Goal: Task Accomplishment & Management: Complete application form

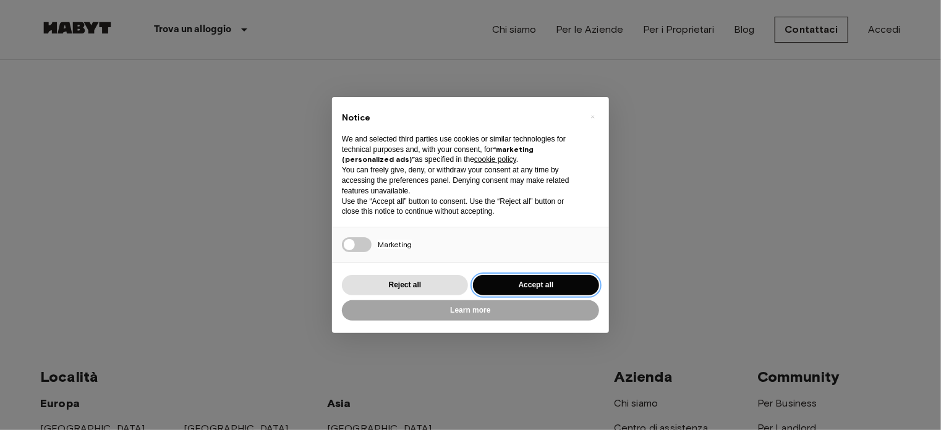
click at [541, 278] on button "Accept all" at bounding box center [536, 285] width 126 height 20
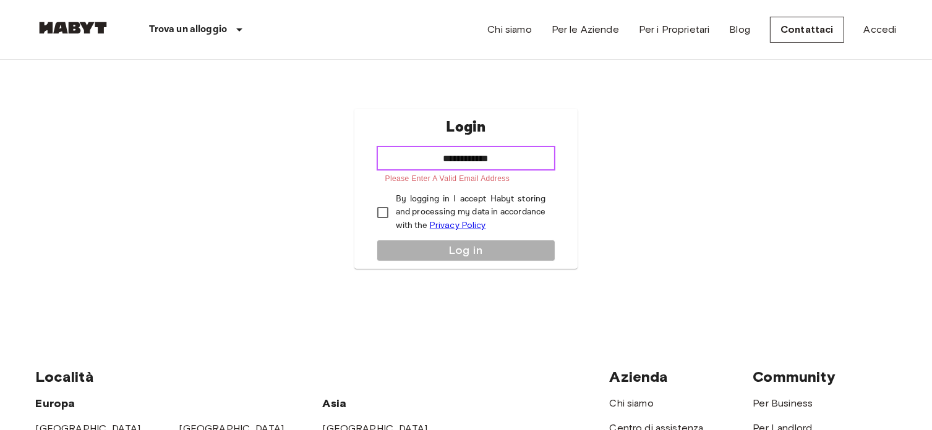
click at [518, 163] on input "**********" at bounding box center [465, 158] width 179 height 25
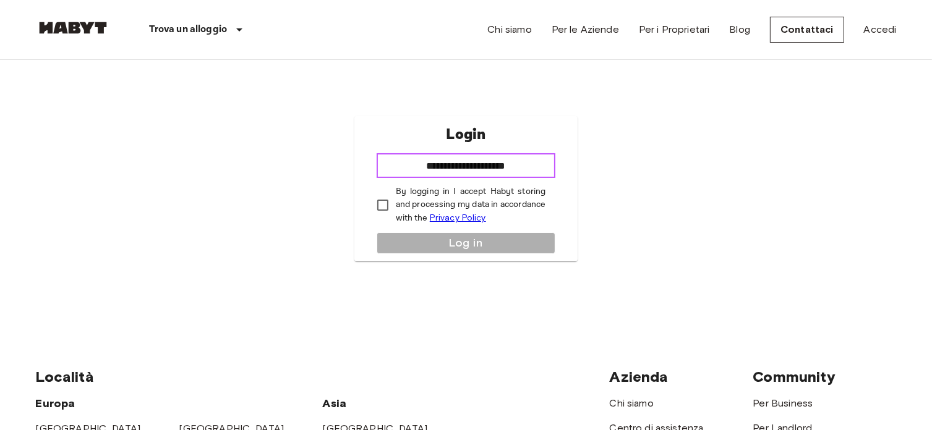
type input "**********"
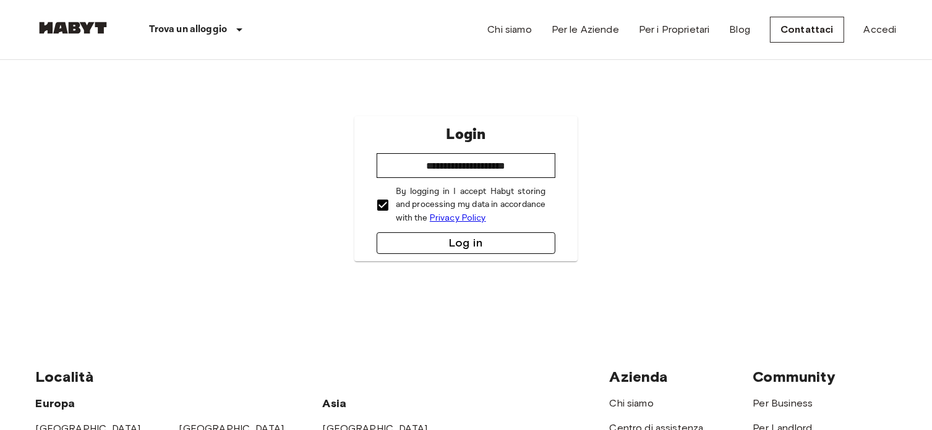
click at [442, 247] on button "Log in" at bounding box center [465, 243] width 179 height 22
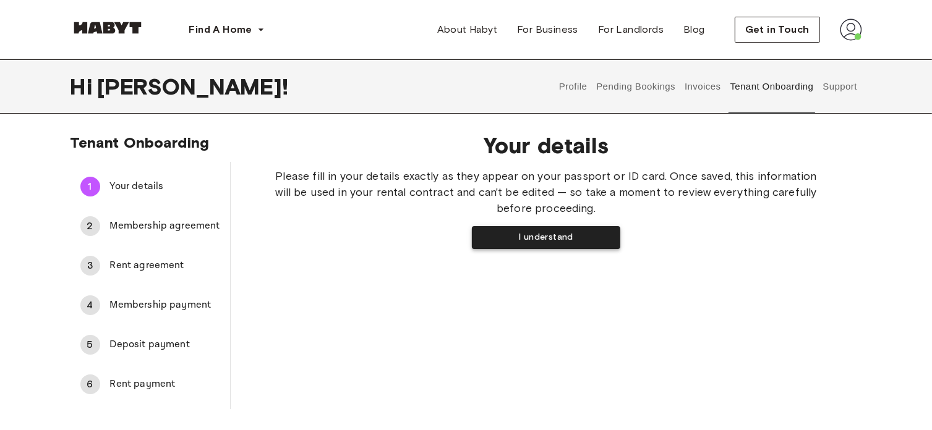
click at [551, 234] on button "I understand" at bounding box center [546, 237] width 148 height 23
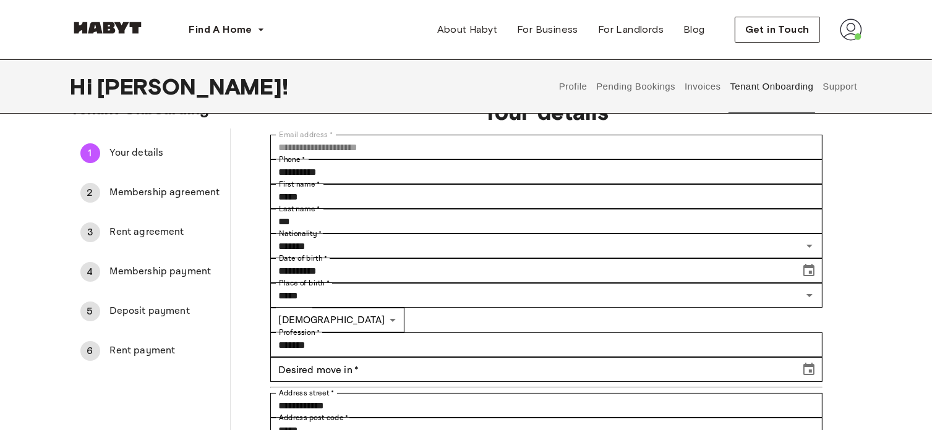
scroll to position [34, 0]
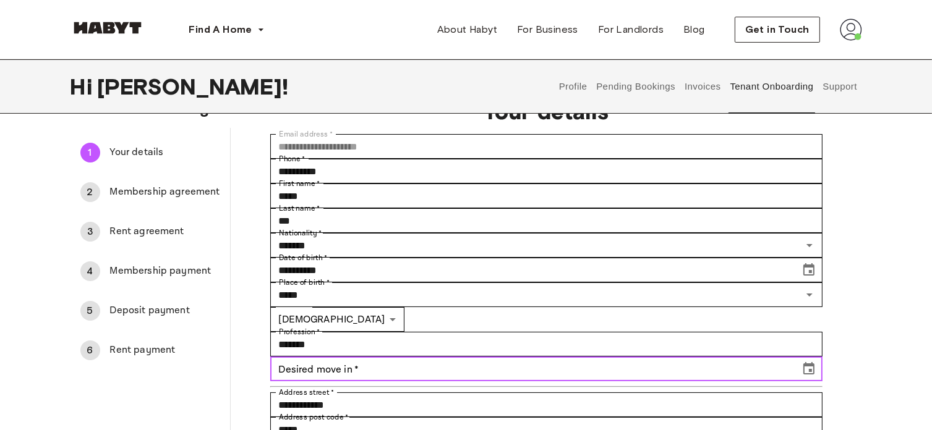
click at [703, 357] on input "Desired move in   *" at bounding box center [530, 369] width 521 height 25
click at [816, 362] on icon "Choose date" at bounding box center [808, 369] width 15 height 15
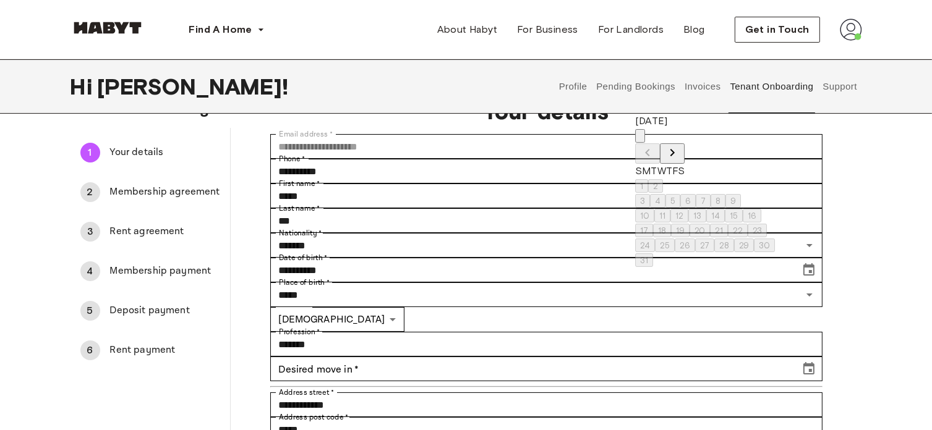
click at [684, 143] on button "Next month" at bounding box center [672, 153] width 25 height 20
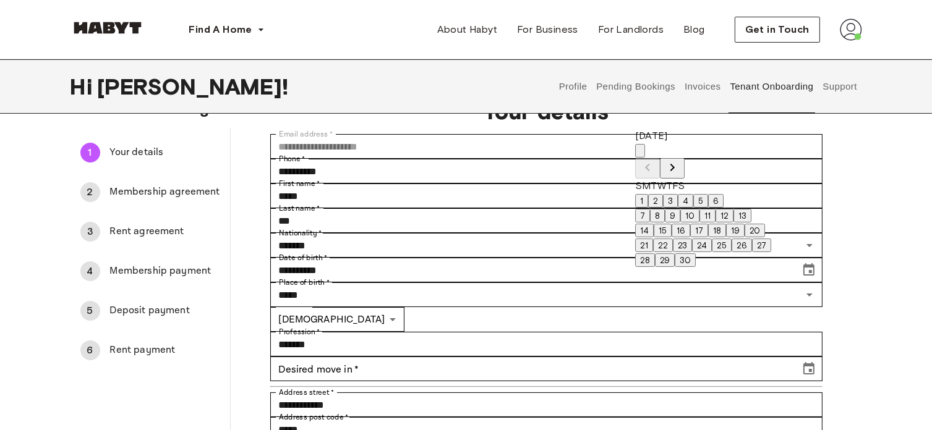
click at [648, 194] on button "1" at bounding box center [641, 201] width 13 height 14
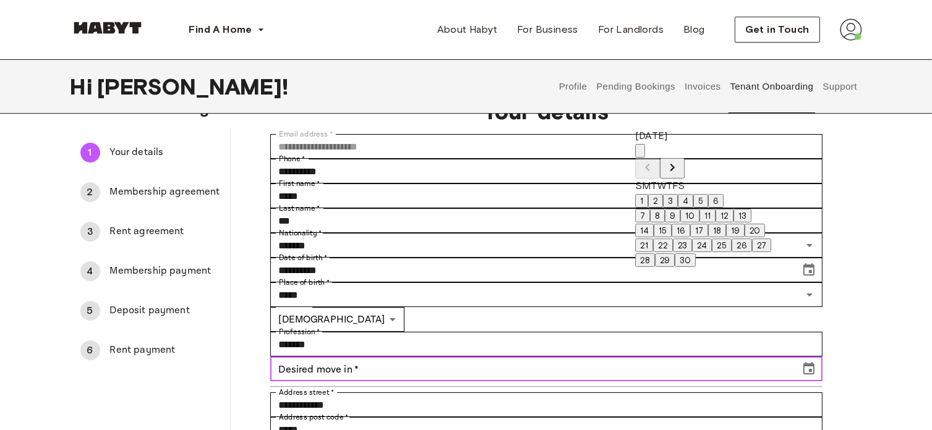
type input "**********"
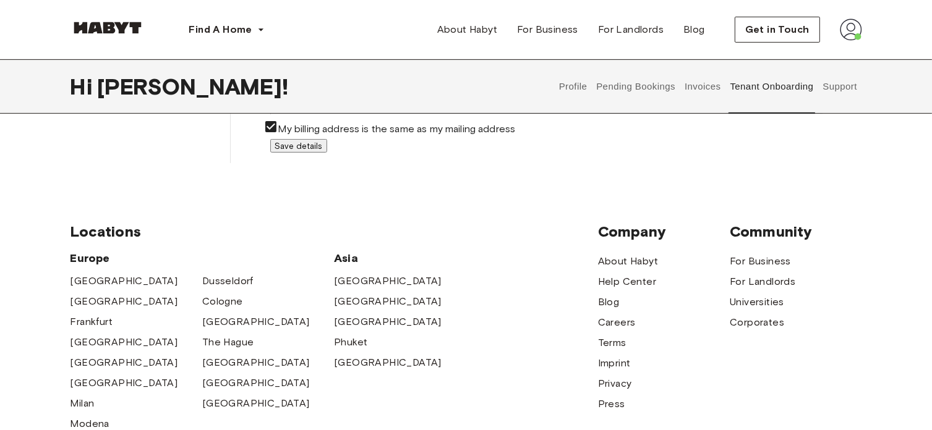
scroll to position [222, 0]
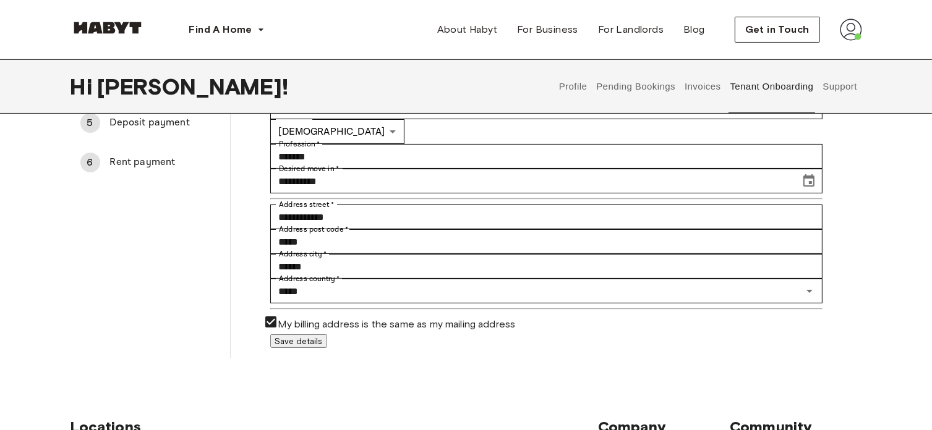
click at [327, 334] on button "Save details" at bounding box center [298, 341] width 57 height 14
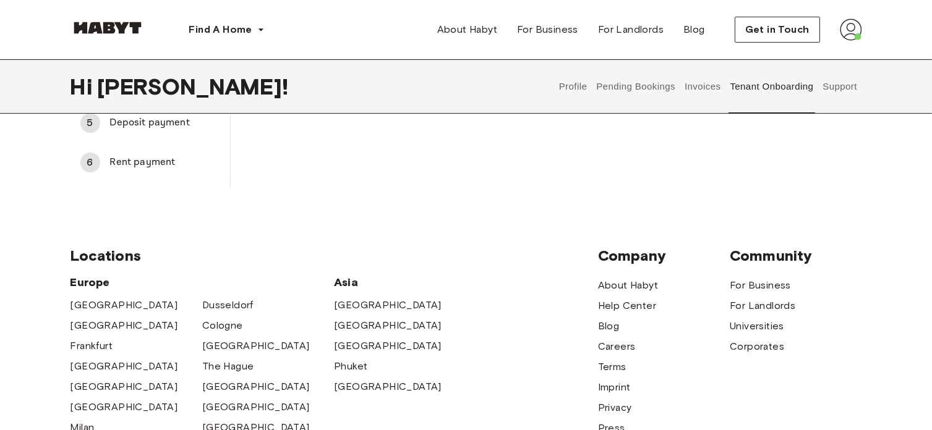
scroll to position [0, 0]
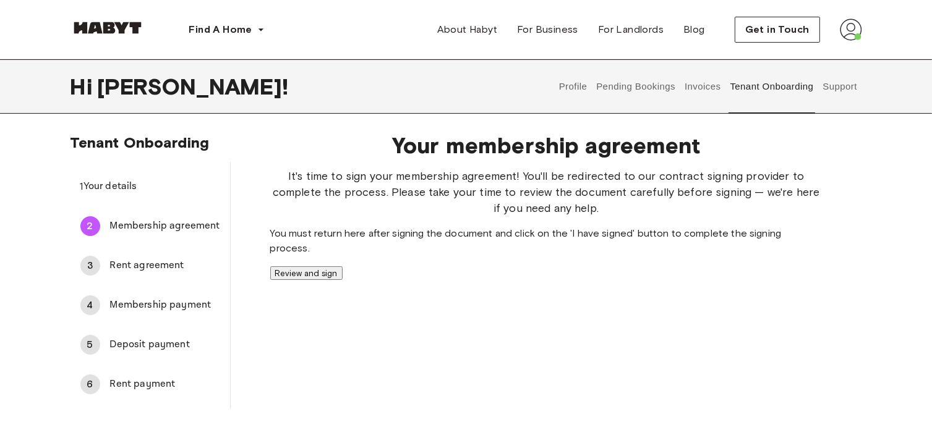
click at [342, 280] on button "Review and sign" at bounding box center [306, 273] width 72 height 14
click at [331, 280] on button "I have signed" at bounding box center [300, 273] width 61 height 14
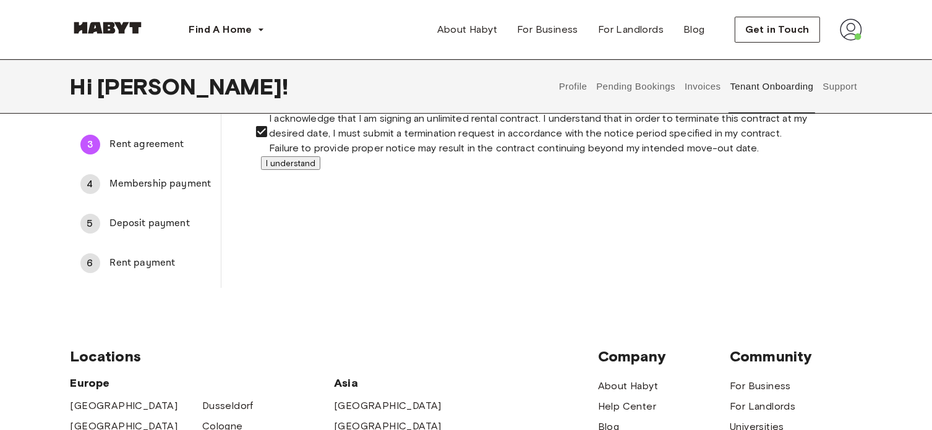
scroll to position [124, 0]
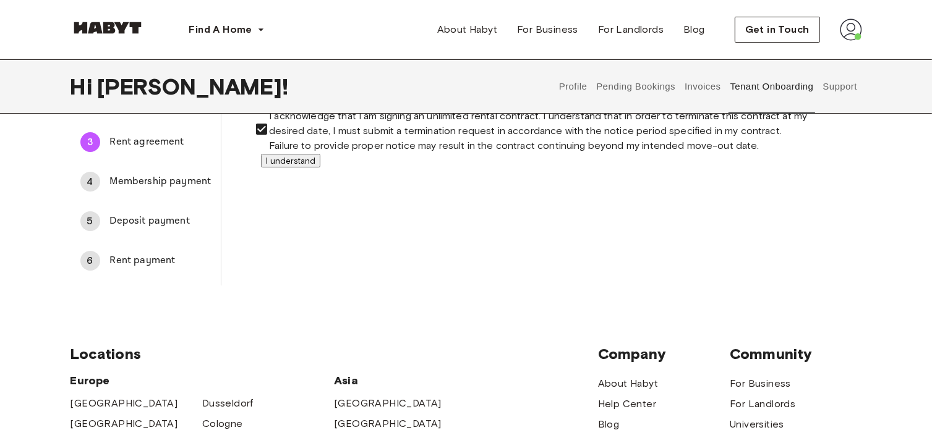
click at [320, 168] on button "I understand" at bounding box center [290, 161] width 59 height 14
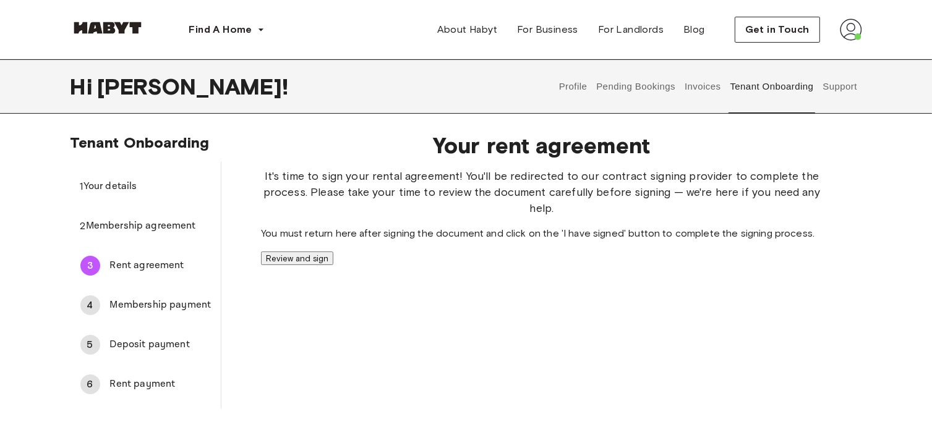
scroll to position [1, 0]
click at [333, 264] on button "Review and sign" at bounding box center [297, 257] width 72 height 14
click at [322, 264] on button "I have signed" at bounding box center [291, 257] width 61 height 14
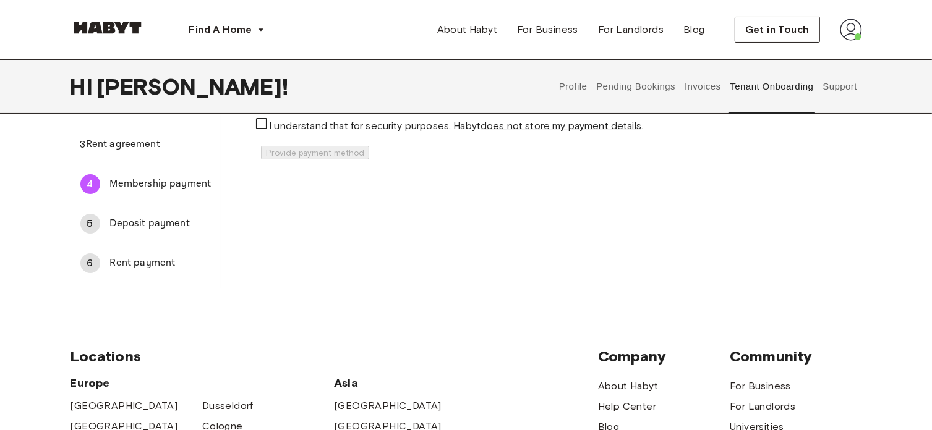
scroll to position [121, 0]
